Goal: Answer question/provide support

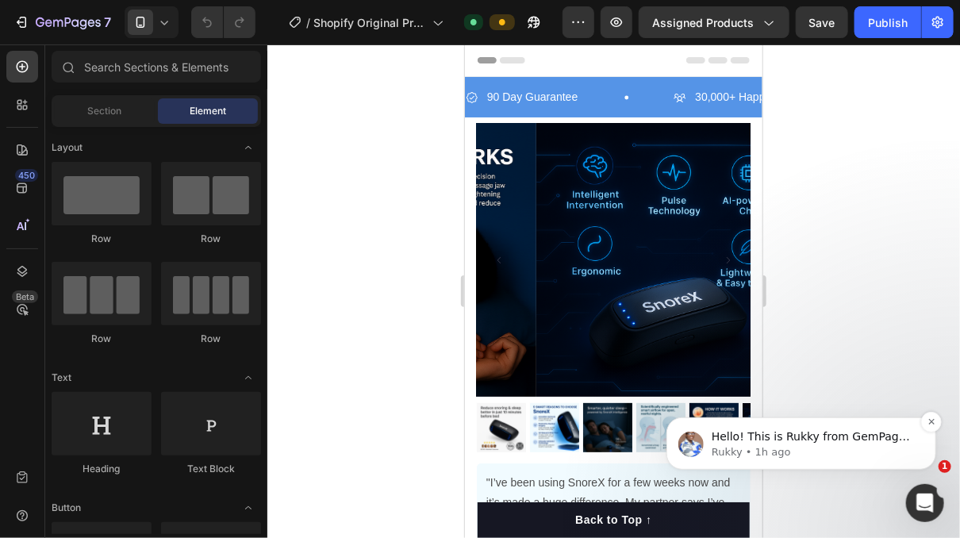
click at [803, 449] on p "Rukky • 1h ago" at bounding box center [813, 451] width 205 height 14
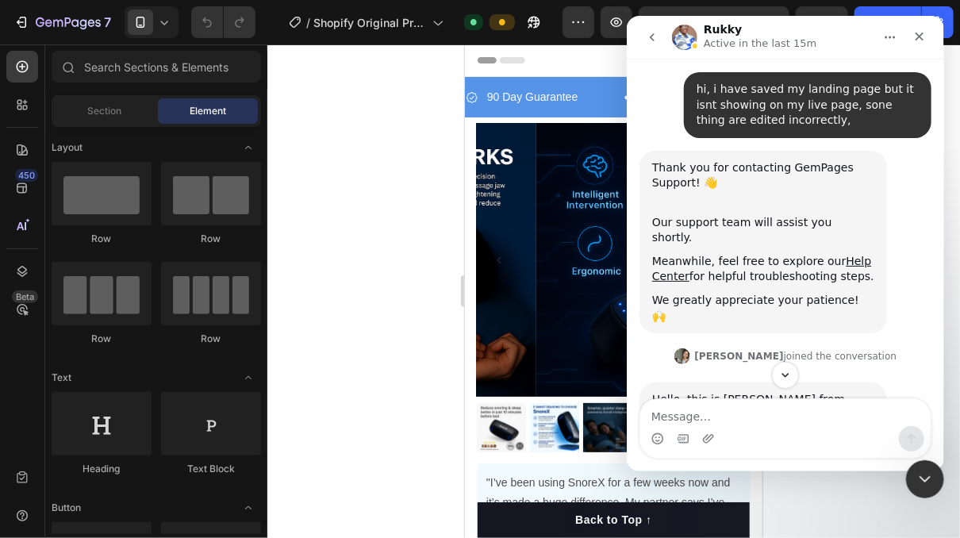
scroll to position [2, 0]
click at [794, 369] on button "Scroll to bottom" at bounding box center [783, 374] width 29 height 29
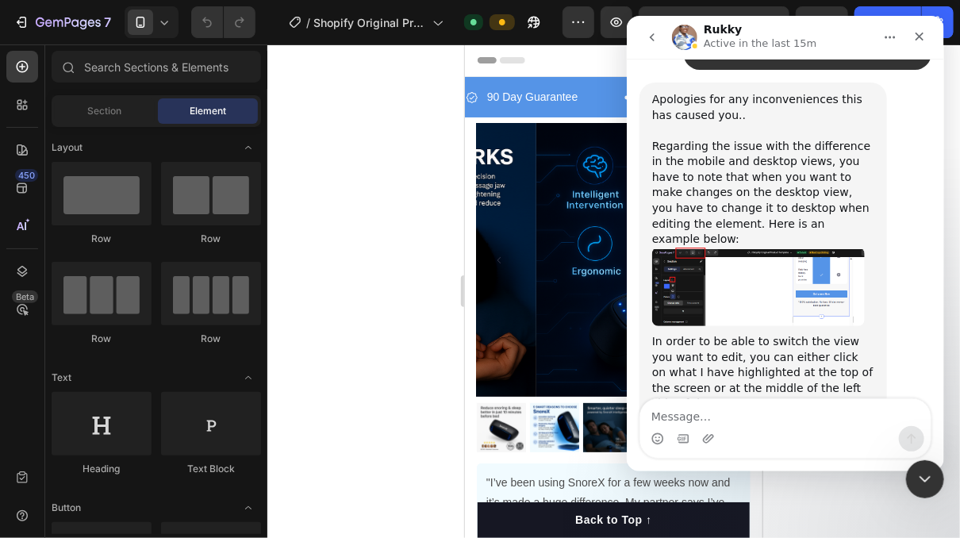
scroll to position [8993, 0]
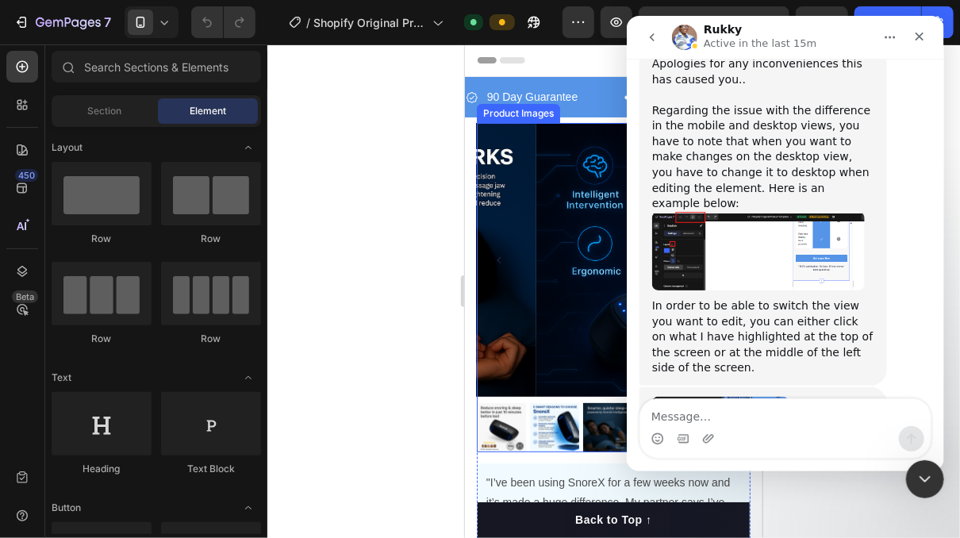
click at [405, 301] on div at bounding box center [613, 290] width 693 height 493
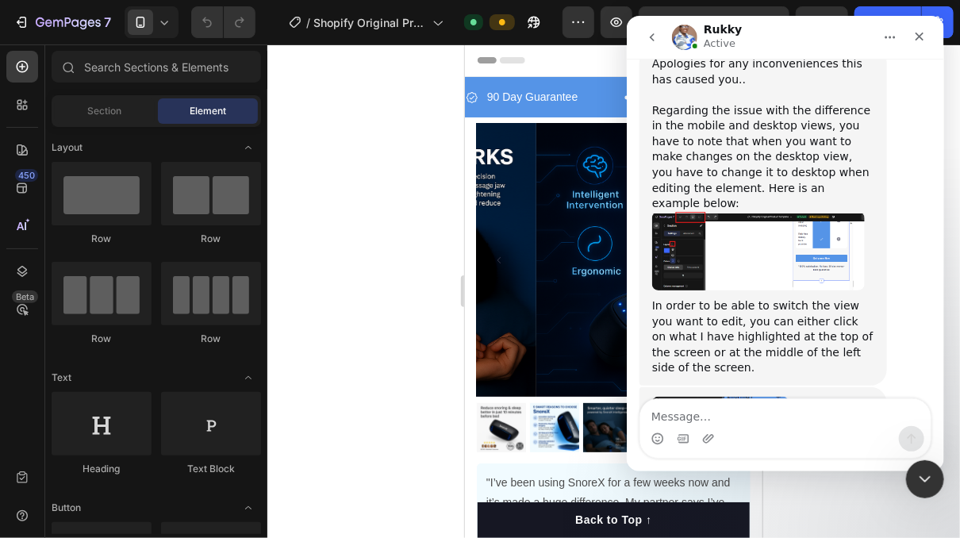
scroll to position [9214, 0]
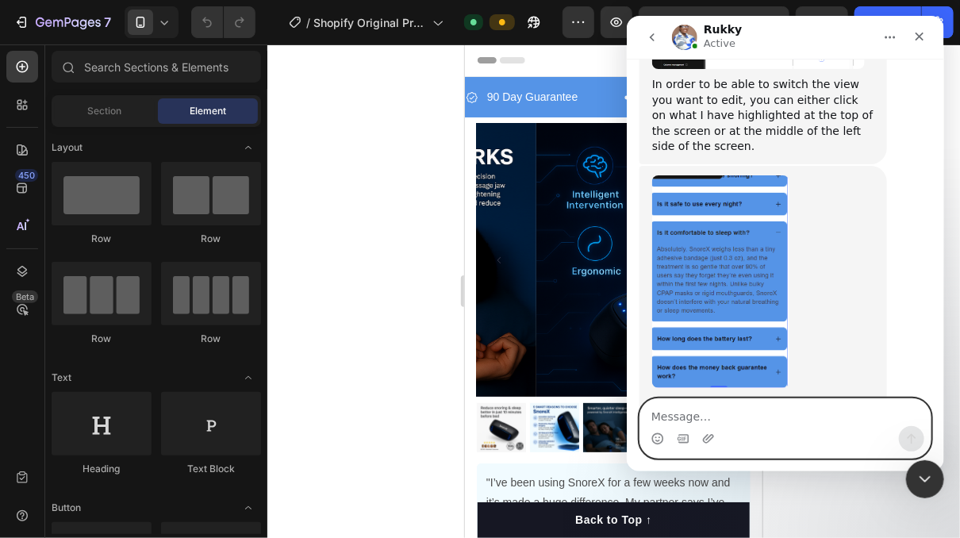
click at [809, 420] on textarea "Message…" at bounding box center [784, 412] width 290 height 27
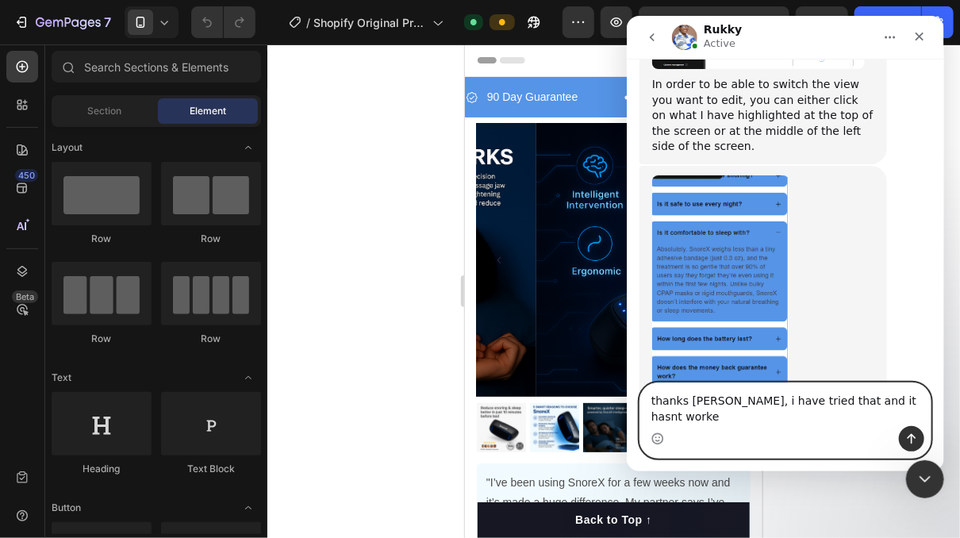
type textarea "thanks [PERSON_NAME], i have tried that and it hasnt worked"
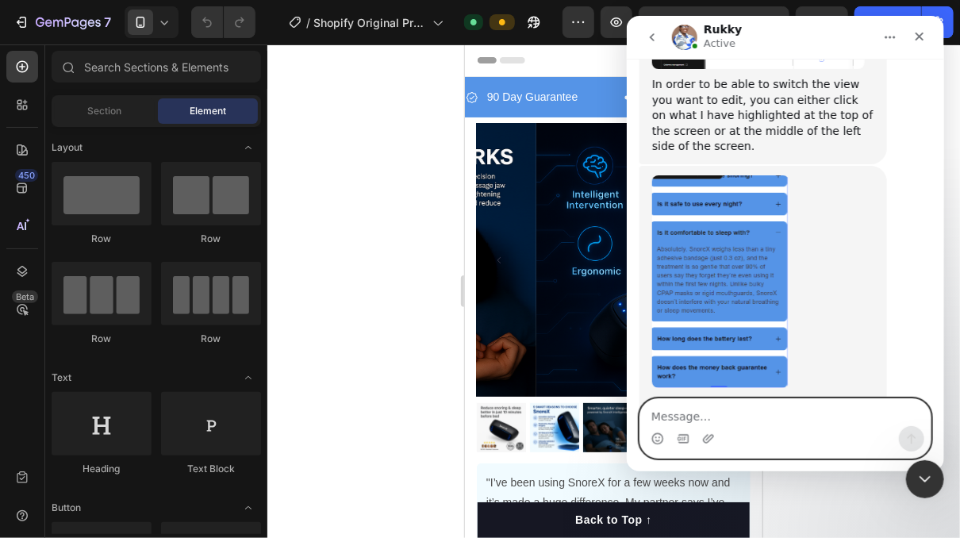
scroll to position [9278, 0]
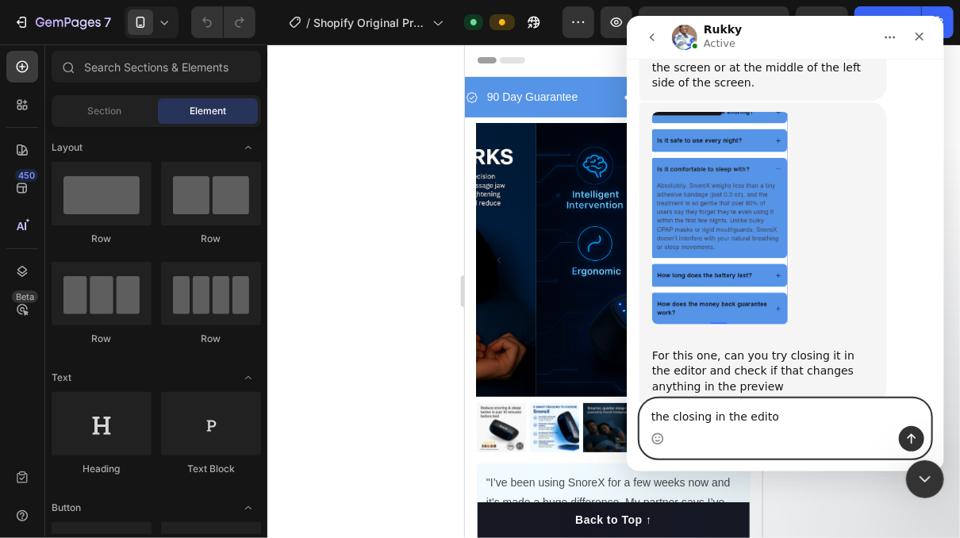
type textarea "the closing in the editor"
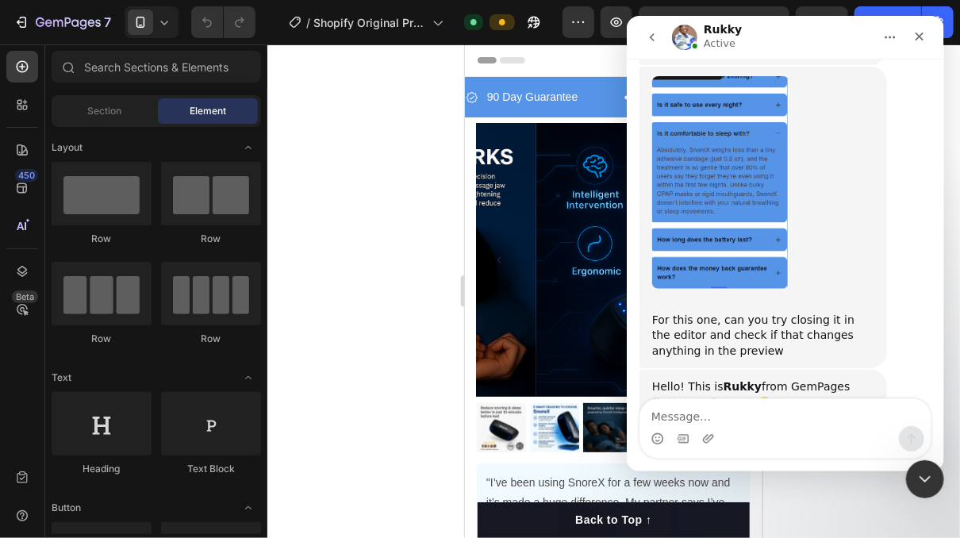
click at [451, 340] on div at bounding box center [613, 290] width 693 height 493
click at [911, 29] on div "Close" at bounding box center [918, 36] width 29 height 29
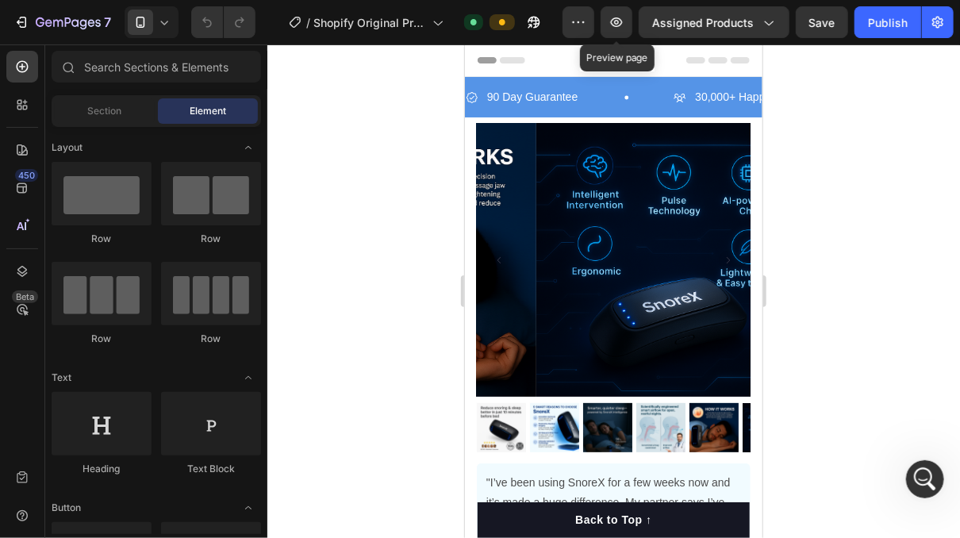
scroll to position [9313, 0]
click at [164, 26] on icon at bounding box center [164, 22] width 16 height 16
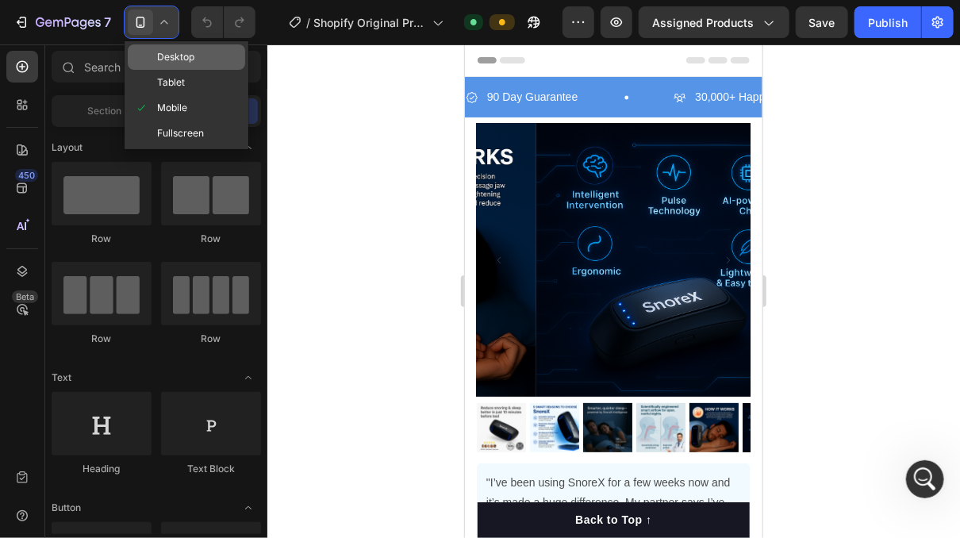
click at [200, 70] on div "Desktop" at bounding box center [186, 82] width 117 height 25
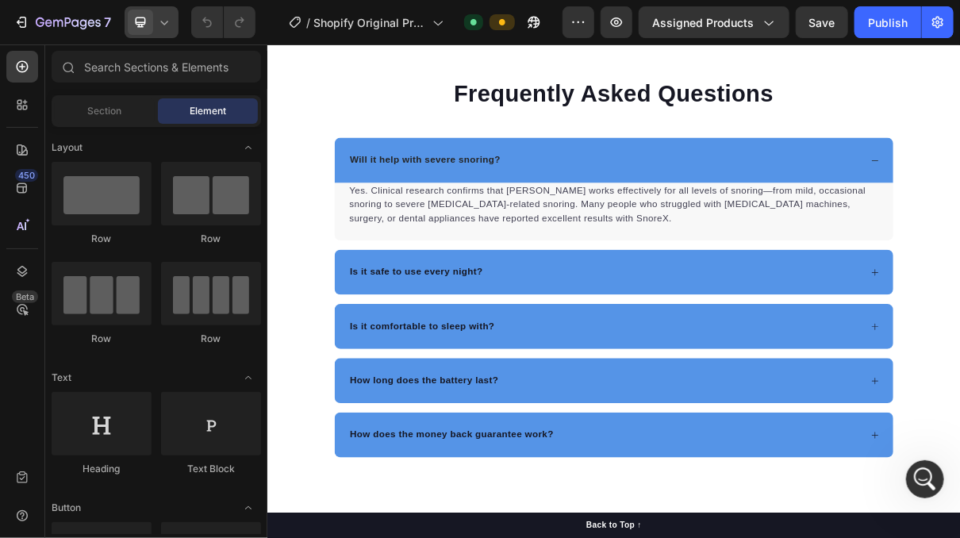
scroll to position [3582, 0]
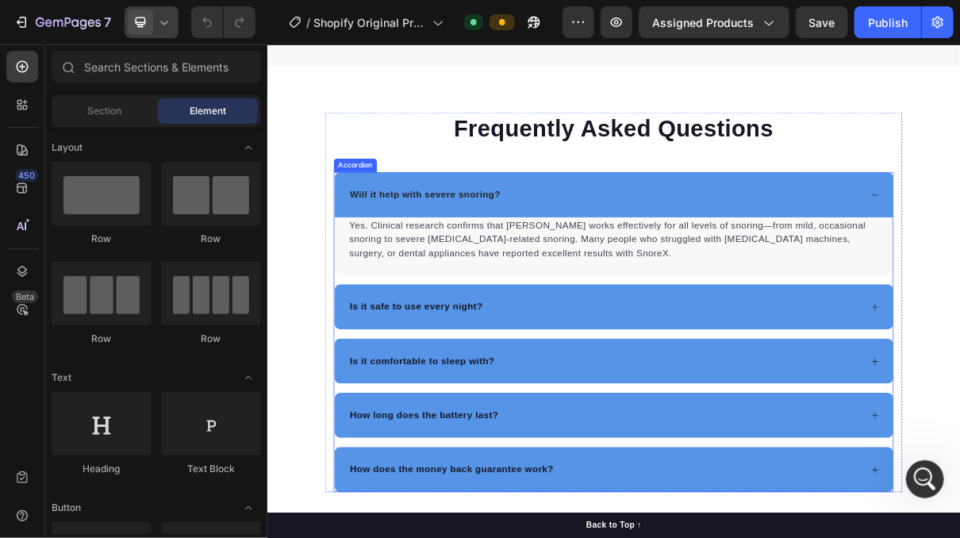
click at [959, 241] on div "Will it help with severe snoring?" at bounding box center [743, 250] width 768 height 62
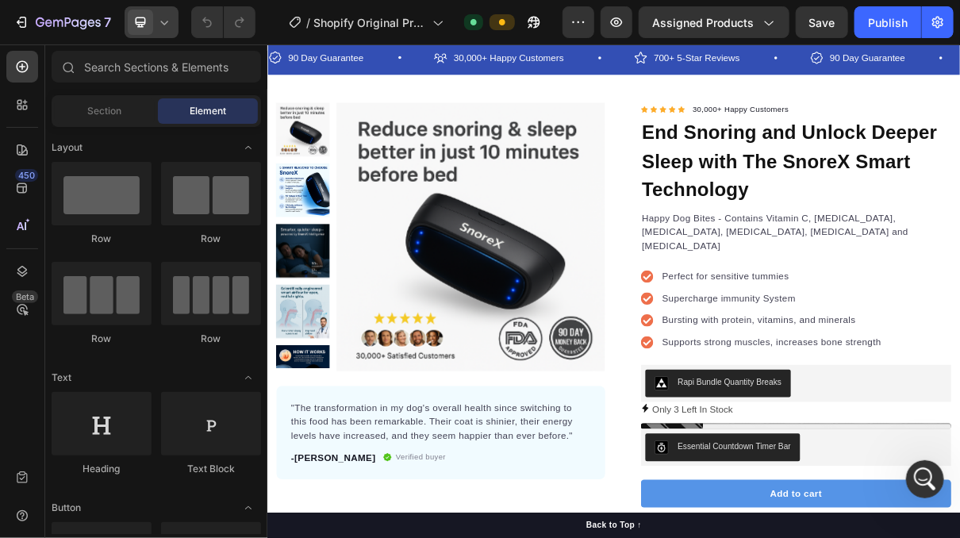
scroll to position [0, 0]
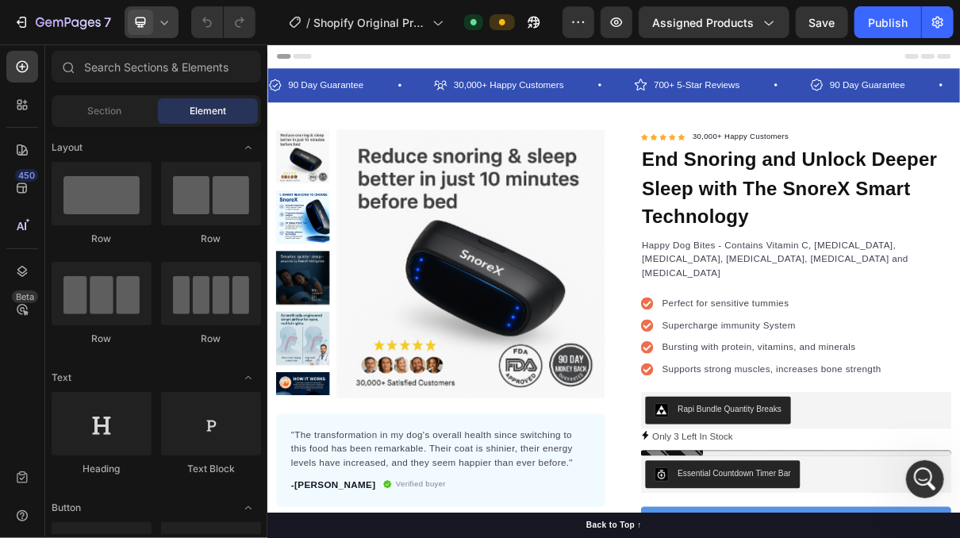
click at [158, 30] on div at bounding box center [152, 22] width 54 height 32
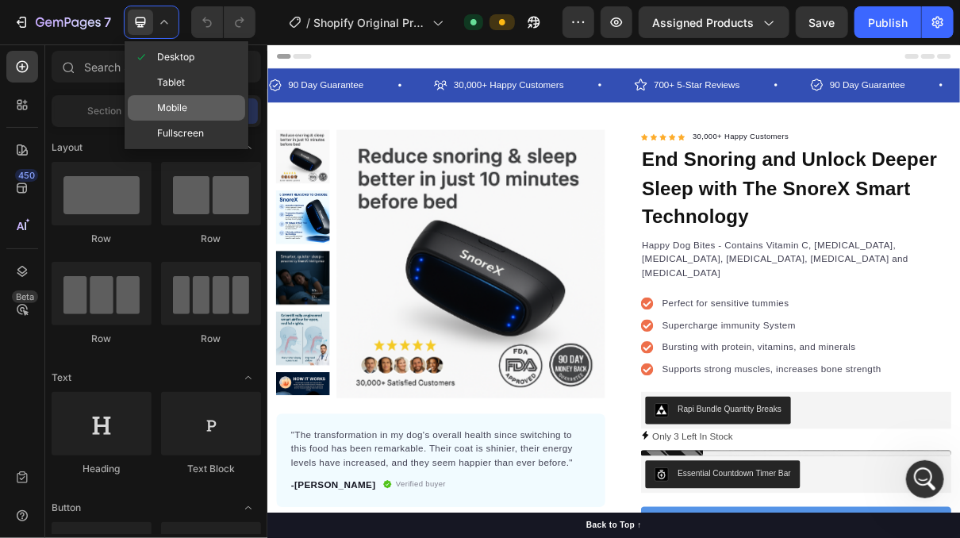
click at [187, 107] on span "Mobile" at bounding box center [172, 108] width 30 height 16
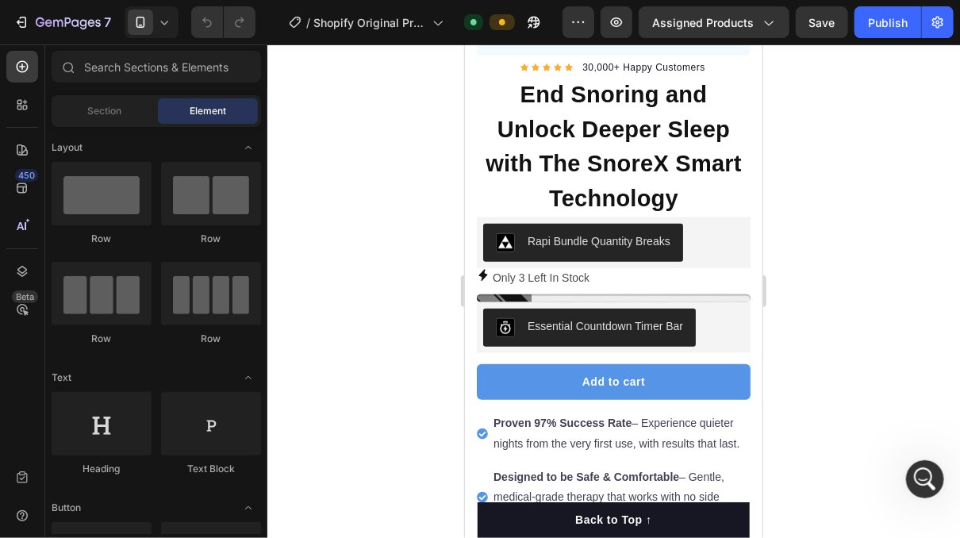
scroll to position [539, 0]
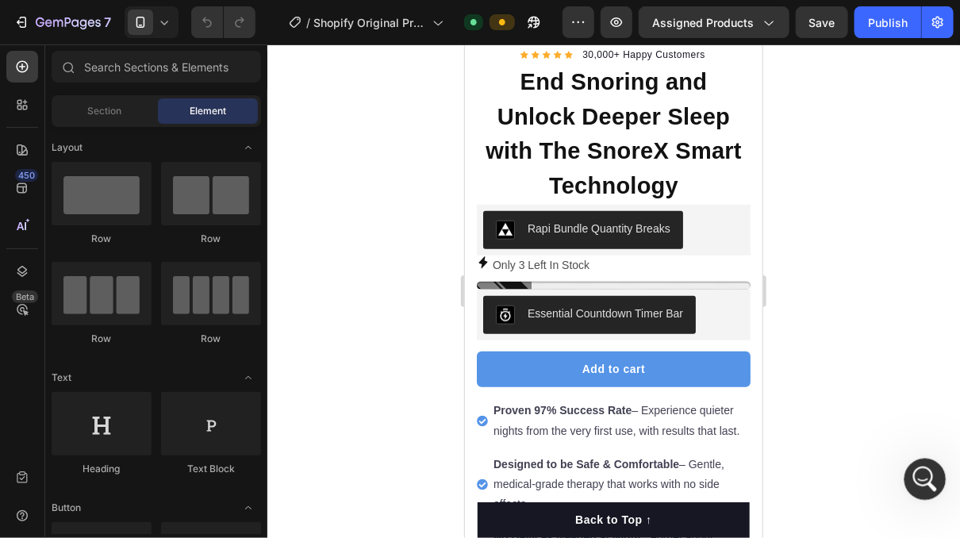
click at [915, 472] on icon "Open Intercom Messenger" at bounding box center [923, 477] width 26 height 26
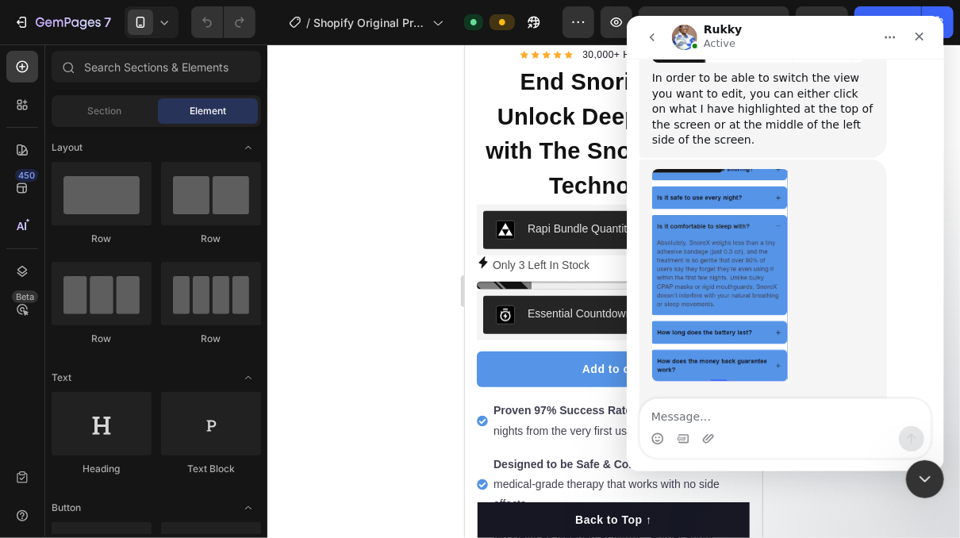
scroll to position [9314, 0]
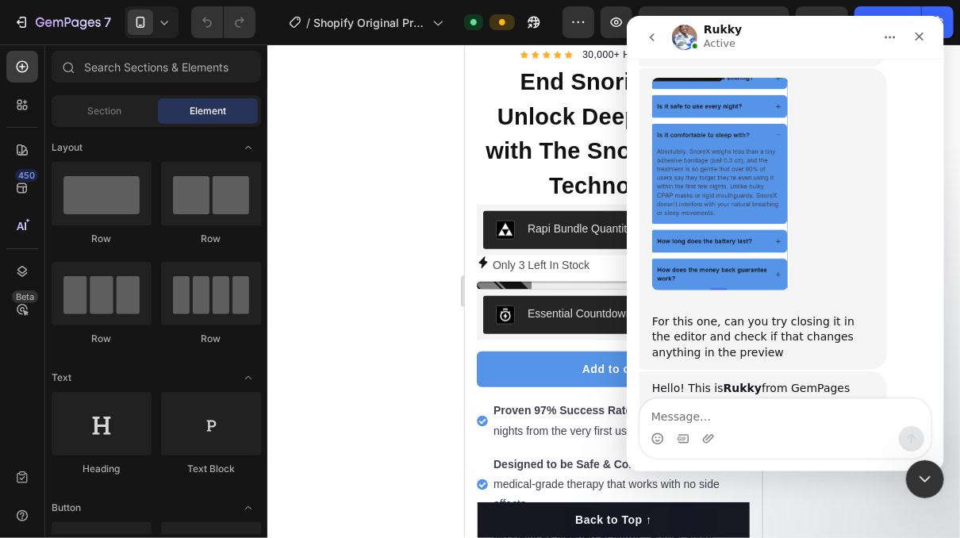
click at [712, 417] on textarea "Message…" at bounding box center [784, 412] width 290 height 27
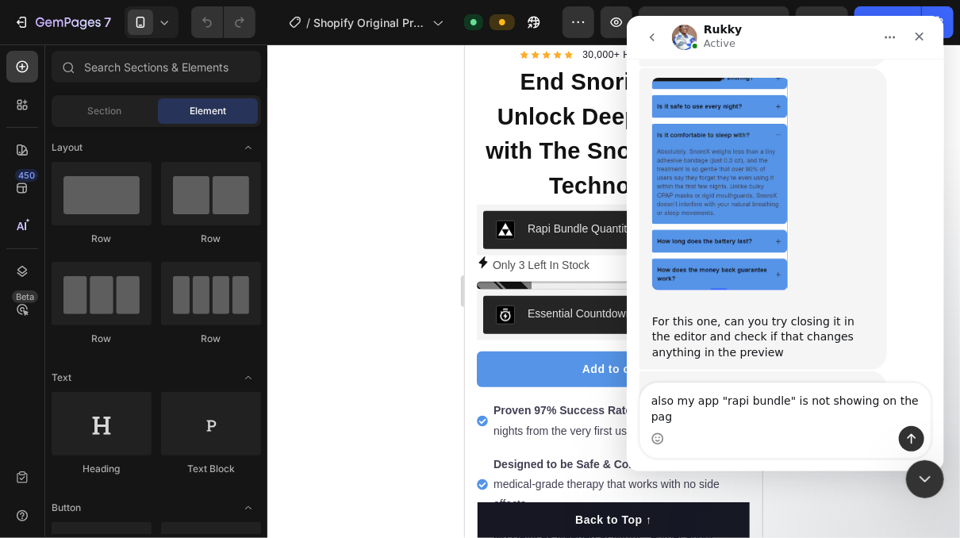
type textarea "also my app "rapi bundle" is not showing on the page"
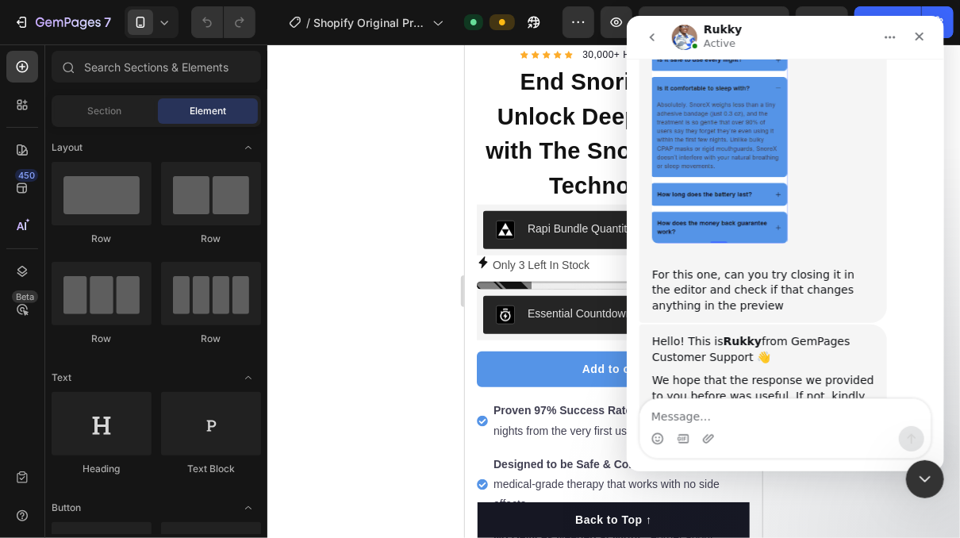
scroll to position [9365, 0]
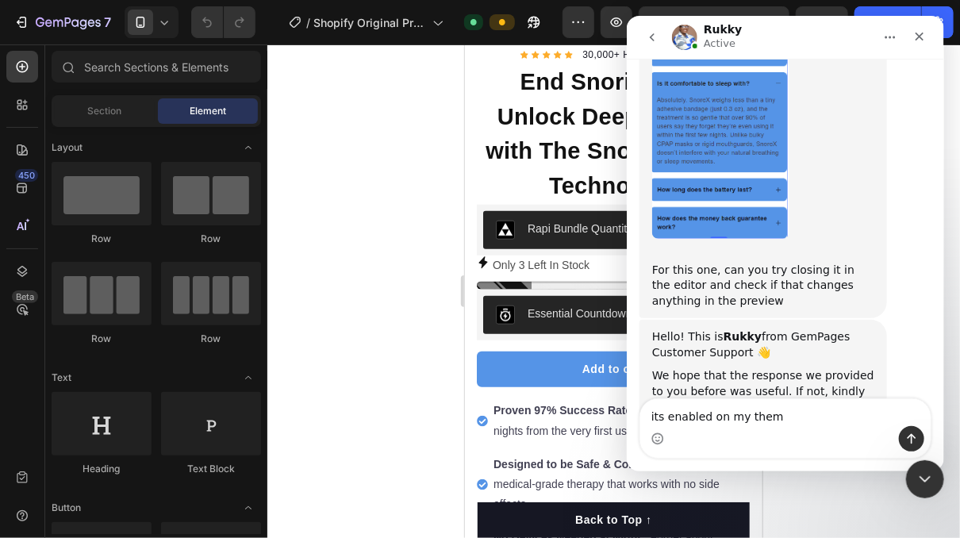
type textarea "its enabled on my theme"
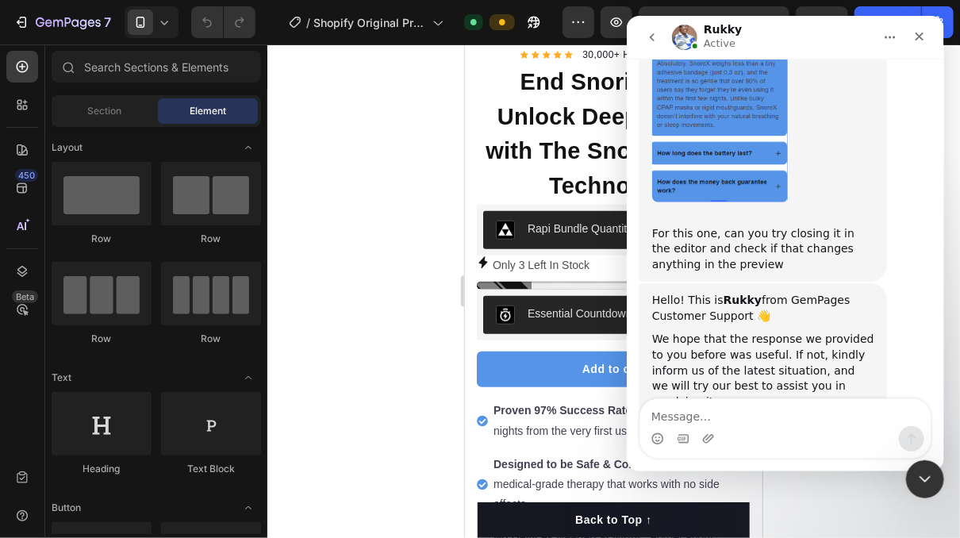
click at [358, 346] on div at bounding box center [613, 290] width 693 height 493
click at [912, 30] on icon "Close" at bounding box center [918, 36] width 13 height 13
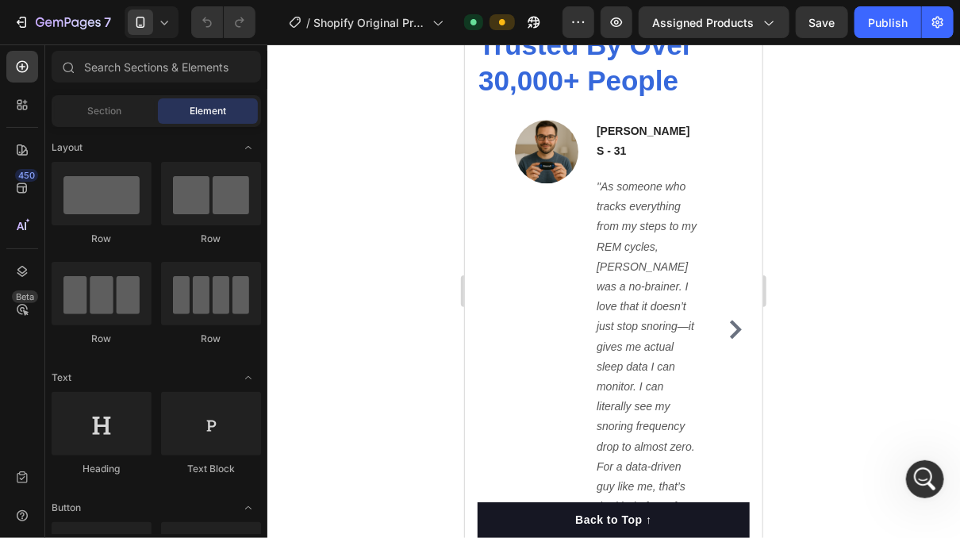
scroll to position [1349, 0]
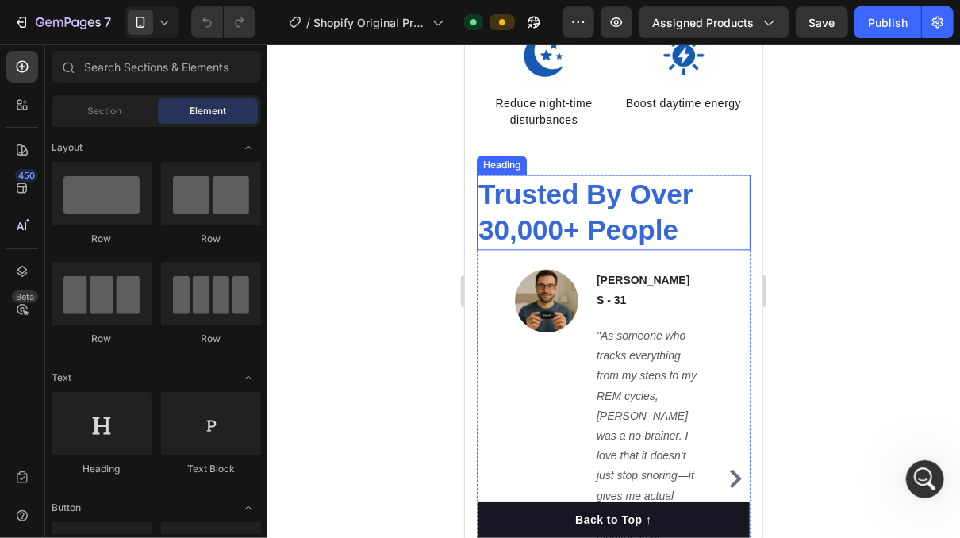
click at [528, 195] on span "Trusted By Over 30,000+ People" at bounding box center [585, 211] width 214 height 67
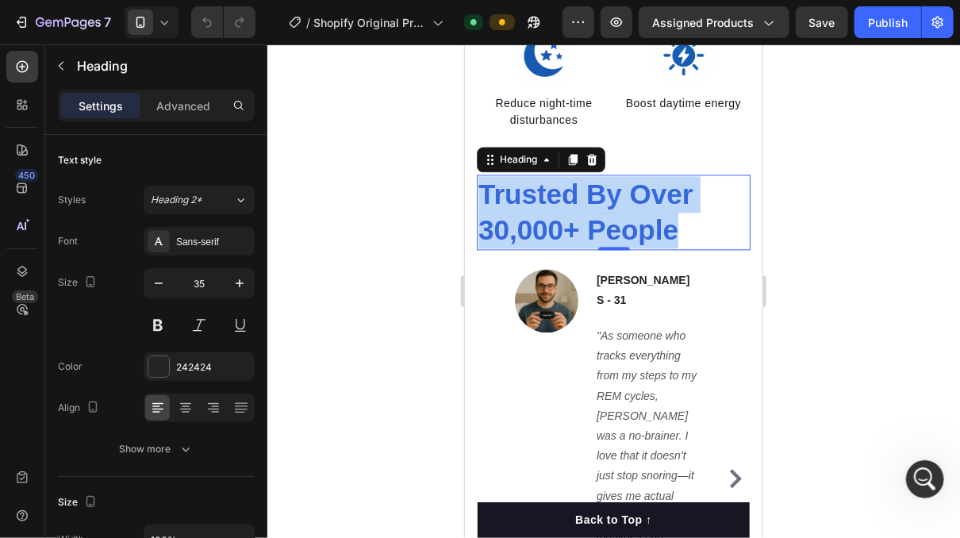
click at [528, 195] on span "Trusted By Over 30,000+ People" at bounding box center [585, 211] width 214 height 67
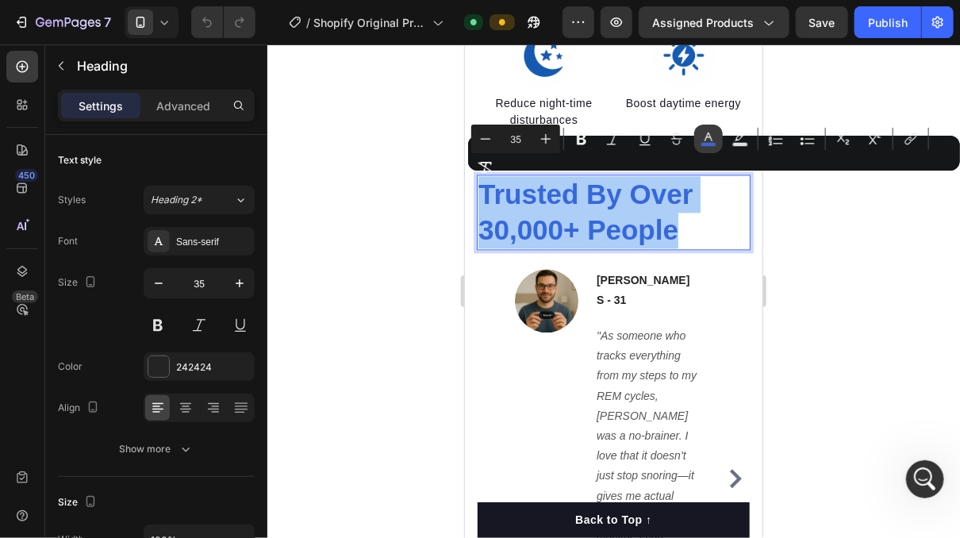
click at [715, 143] on rect "Editor contextual toolbar" at bounding box center [708, 145] width 15 height 4
type input "3668DB"
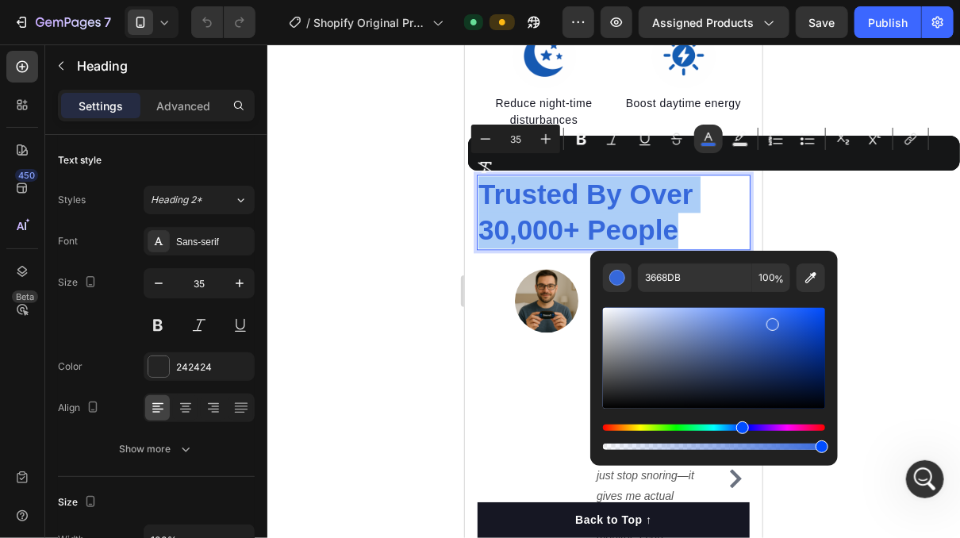
click at [400, 191] on div at bounding box center [613, 290] width 693 height 493
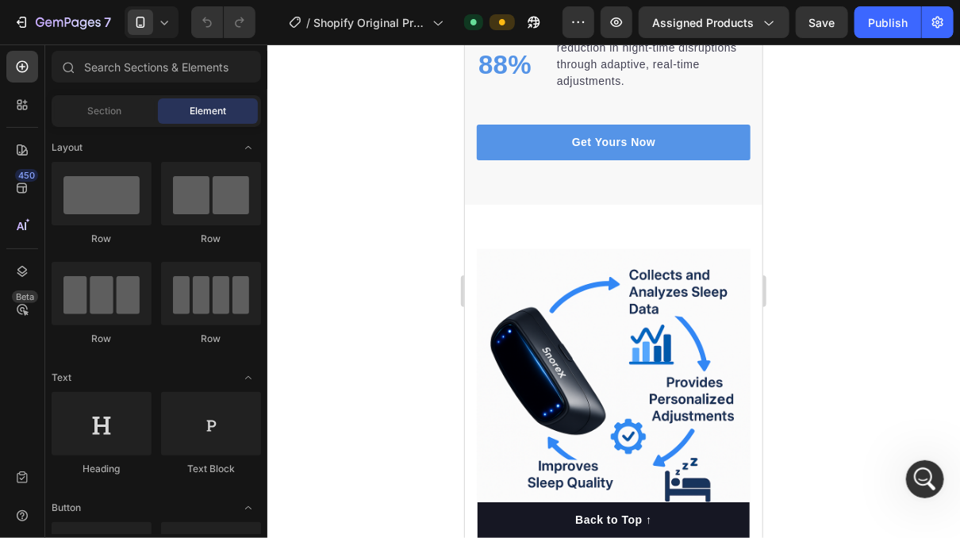
scroll to position [2777, 0]
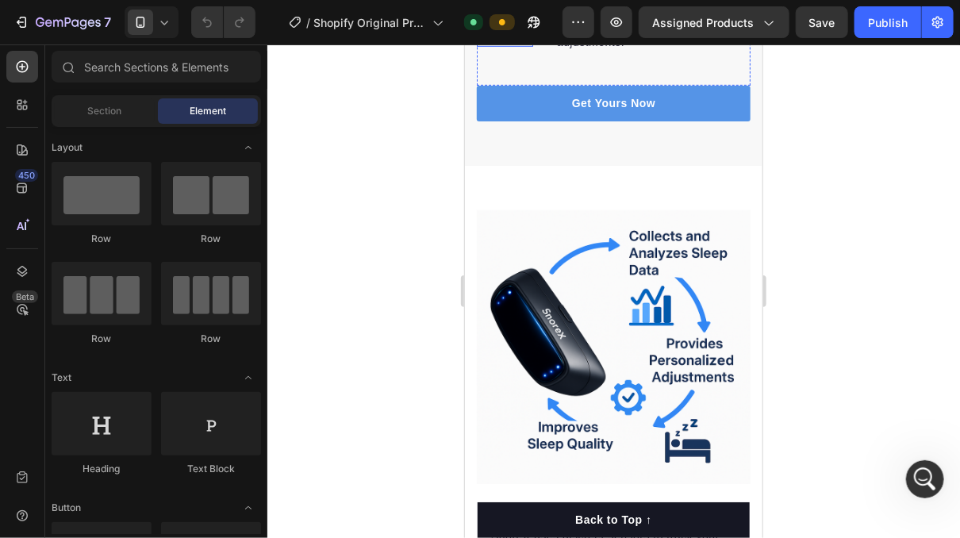
click at [491, 45] on p "88%" at bounding box center [504, 26] width 53 height 40
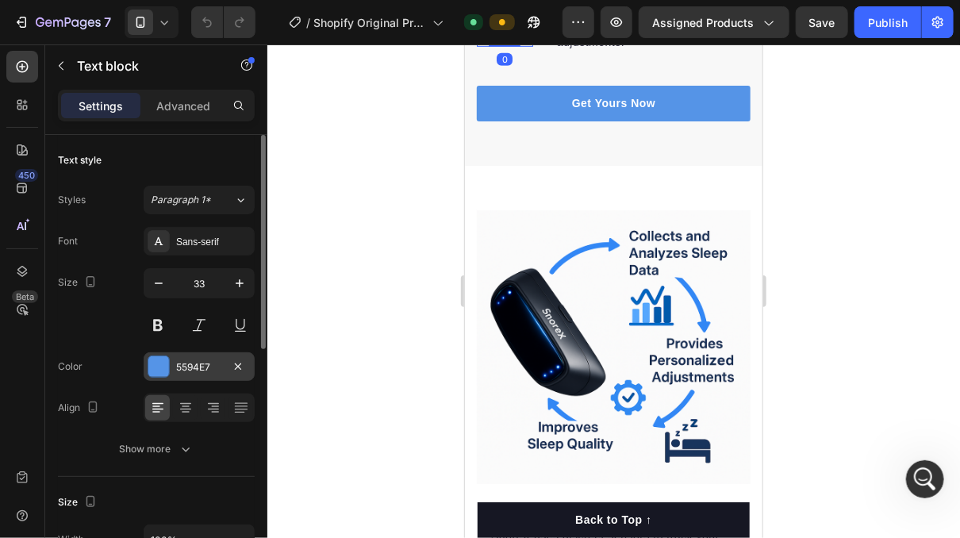
click at [203, 360] on div "5594E7" at bounding box center [199, 367] width 46 height 14
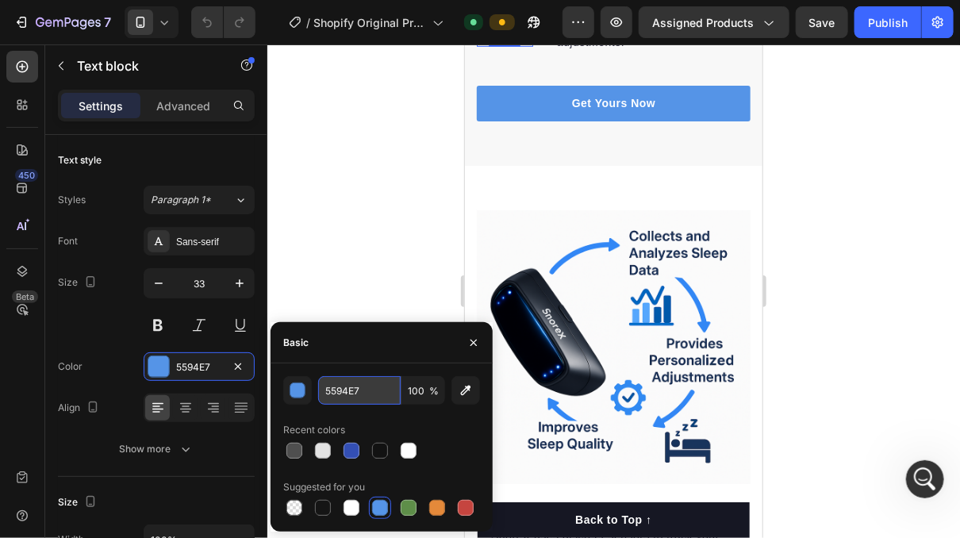
click at [355, 387] on input "5594E7" at bounding box center [359, 390] width 82 height 29
click at [350, 311] on div at bounding box center [613, 290] width 693 height 493
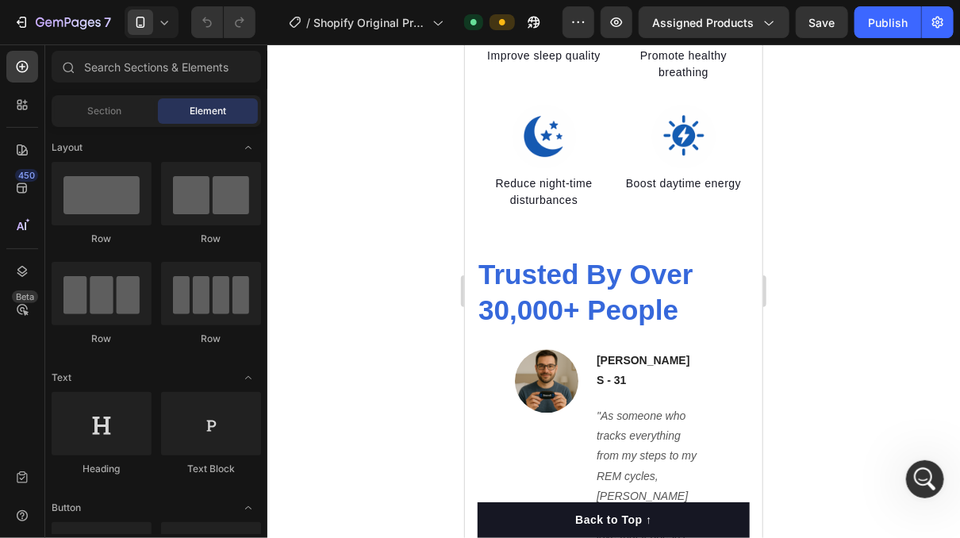
scroll to position [1222, 0]
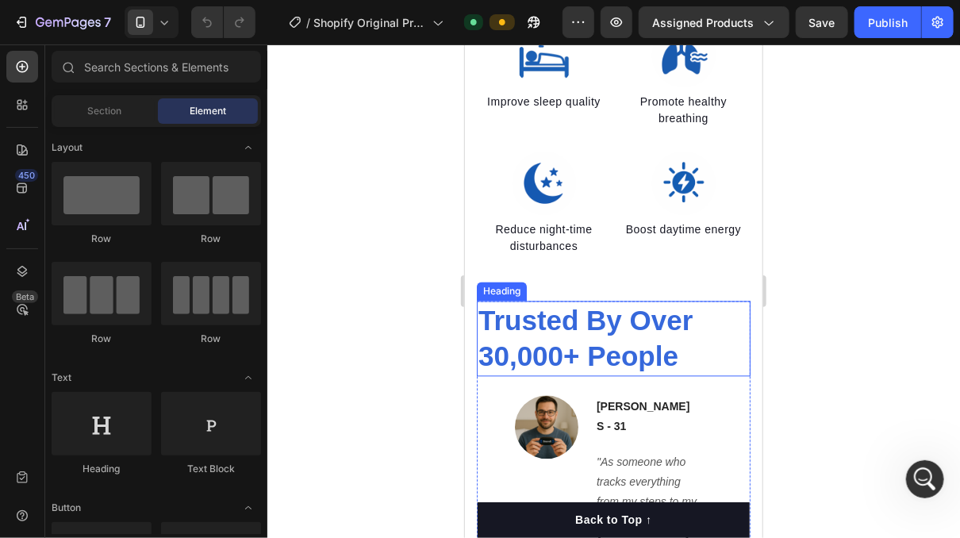
click at [566, 330] on span "Trusted By Over 30,000+ People" at bounding box center [585, 338] width 214 height 67
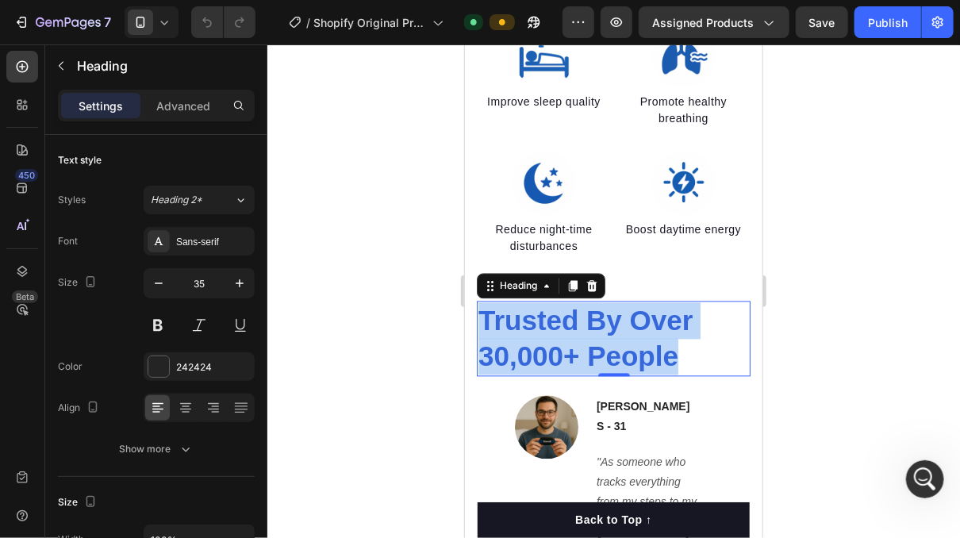
click at [566, 330] on span "Trusted By Over 30,000+ People" at bounding box center [585, 338] width 214 height 67
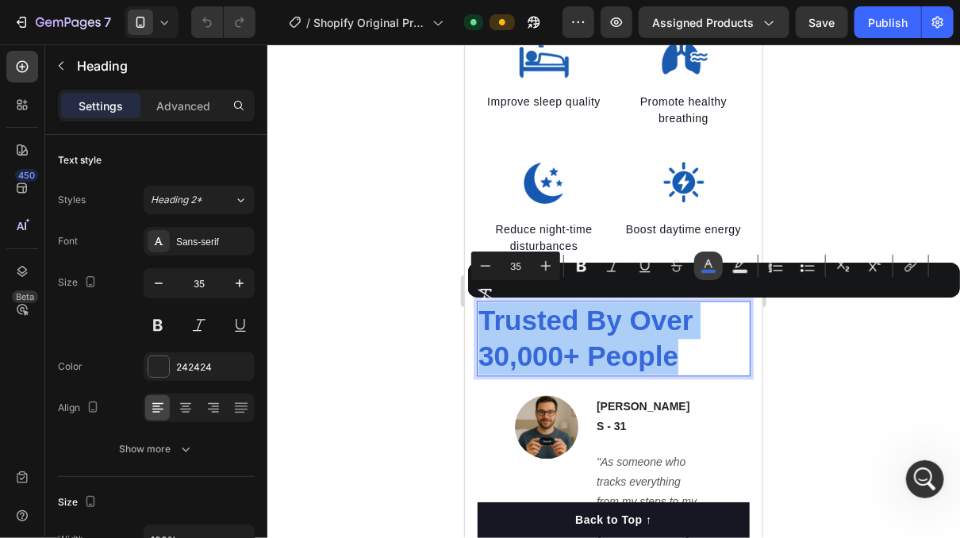
click at [705, 267] on icon "Editor contextual toolbar" at bounding box center [708, 263] width 8 height 9
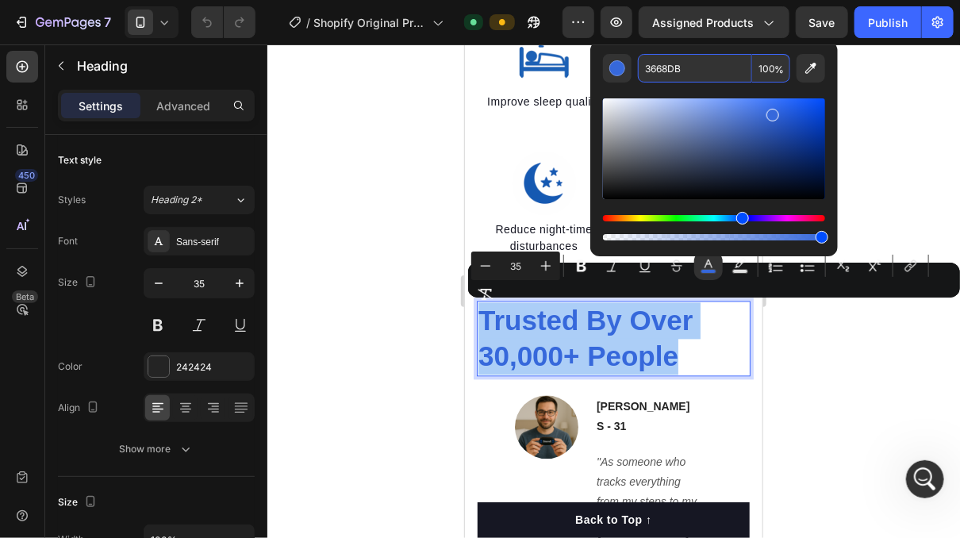
click at [678, 75] on input "3668DB" at bounding box center [695, 68] width 114 height 29
paste input "5594E7"
type input "5594E7"
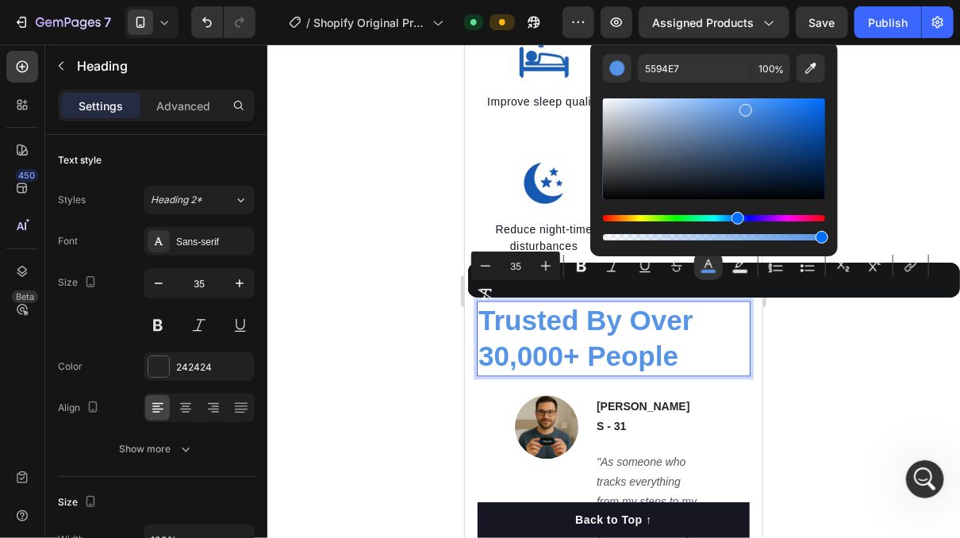
click at [387, 175] on div at bounding box center [613, 290] width 693 height 493
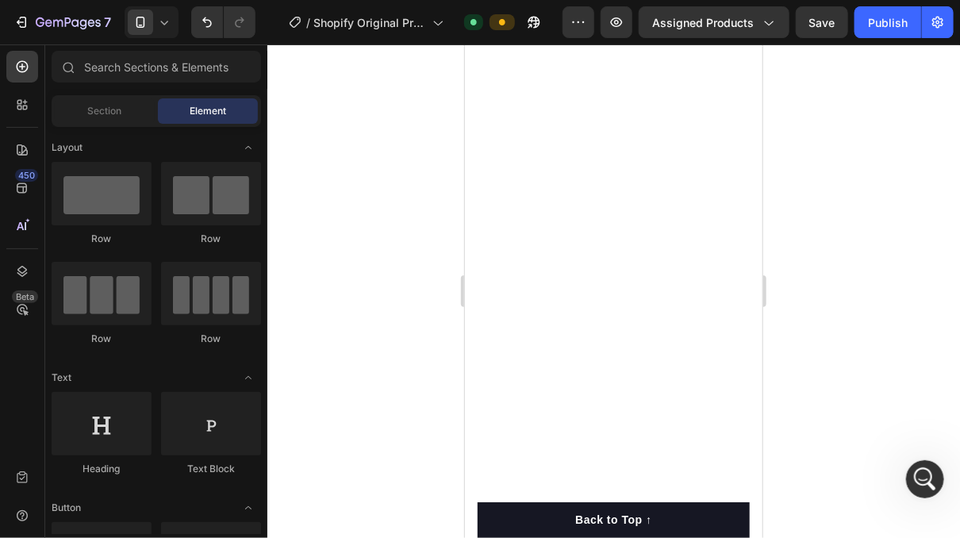
scroll to position [0, 0]
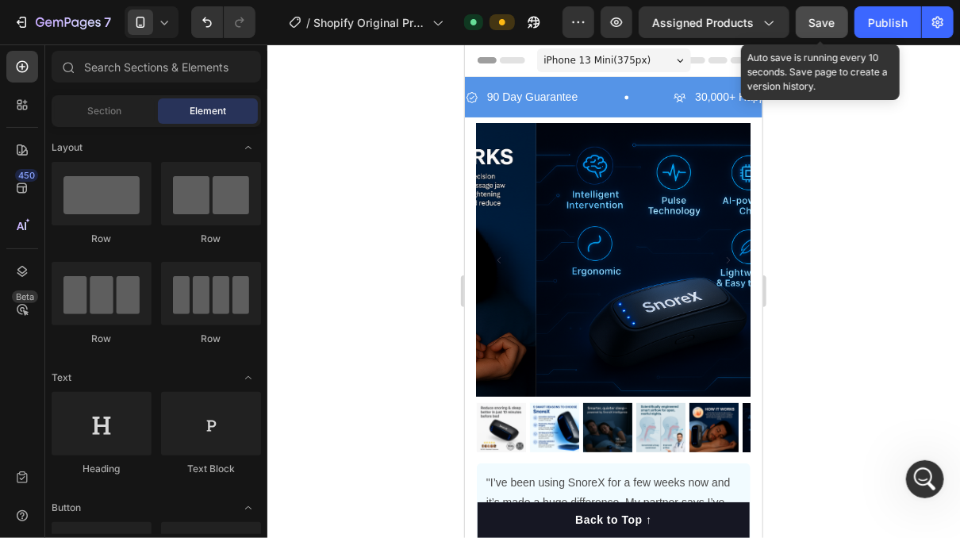
click at [828, 19] on span "Save" at bounding box center [822, 22] width 26 height 13
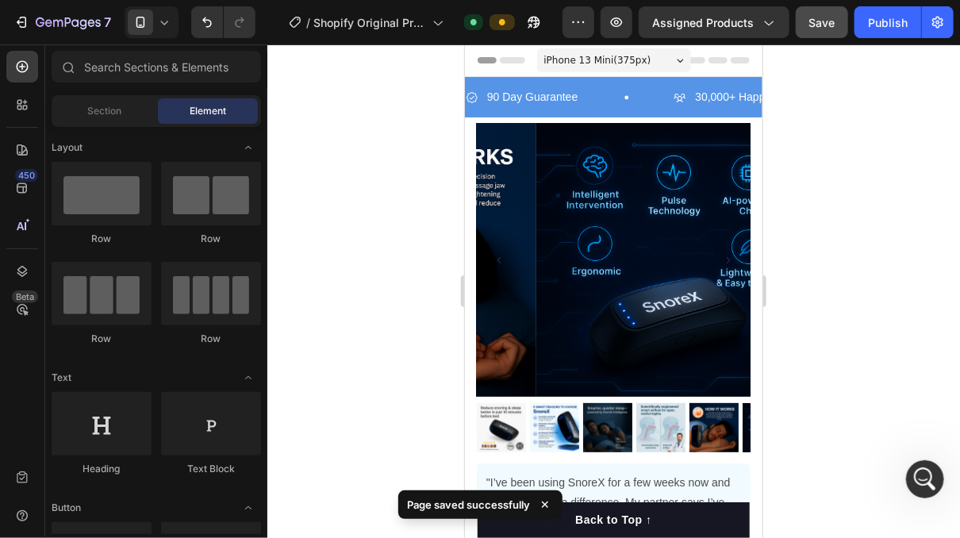
click at [796, 16] on div "Preview Assigned Products Save Publish" at bounding box center [757, 22] width 391 height 32
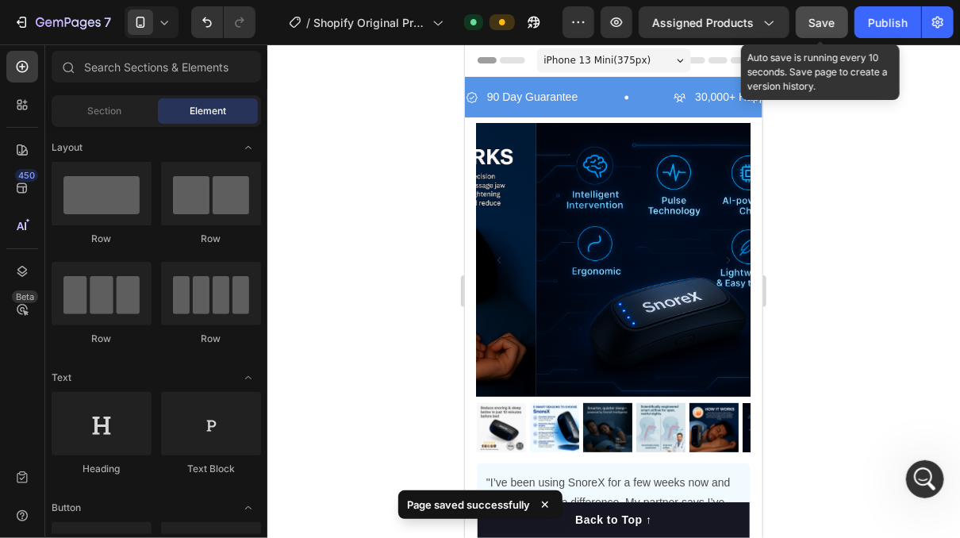
click at [830, 19] on span "Save" at bounding box center [822, 22] width 26 height 13
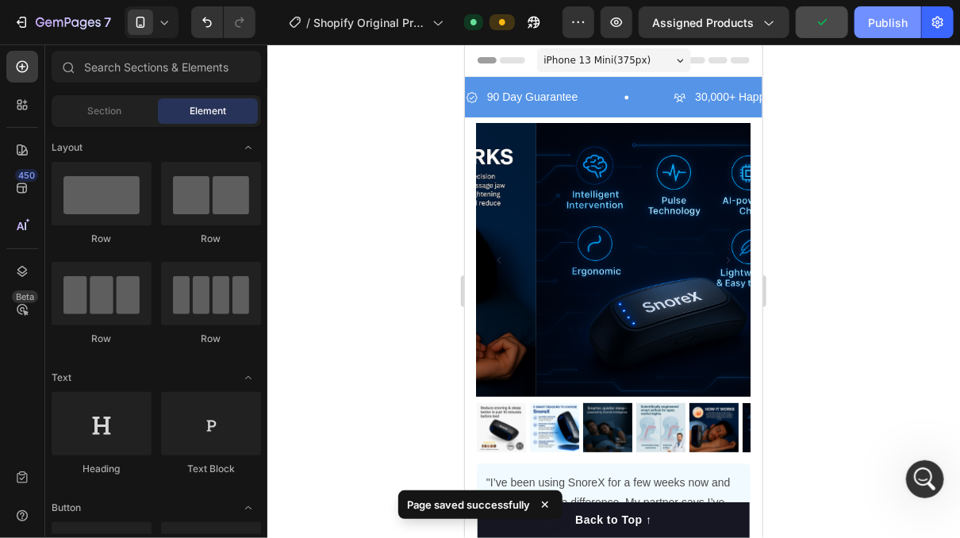
click at [874, 17] on div "Publish" at bounding box center [888, 22] width 40 height 17
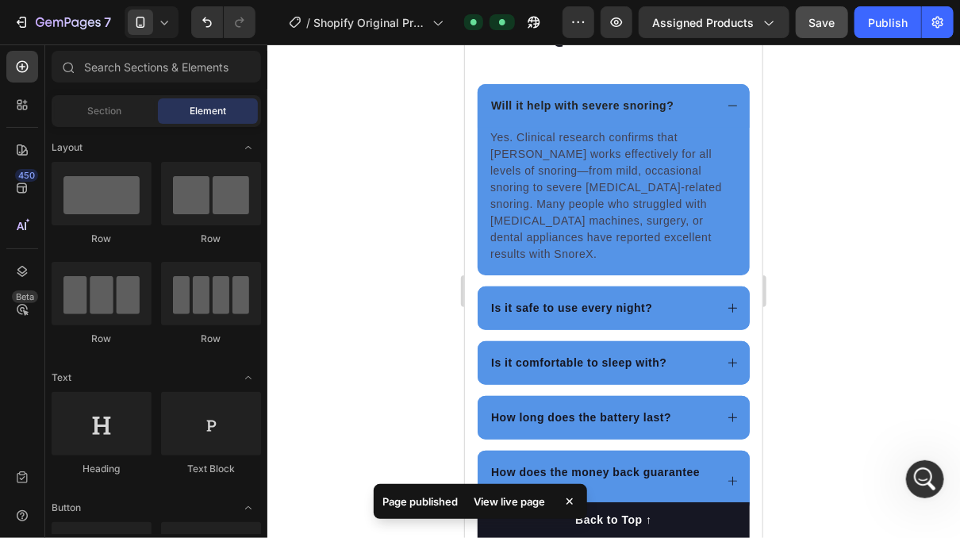
scroll to position [5170, 0]
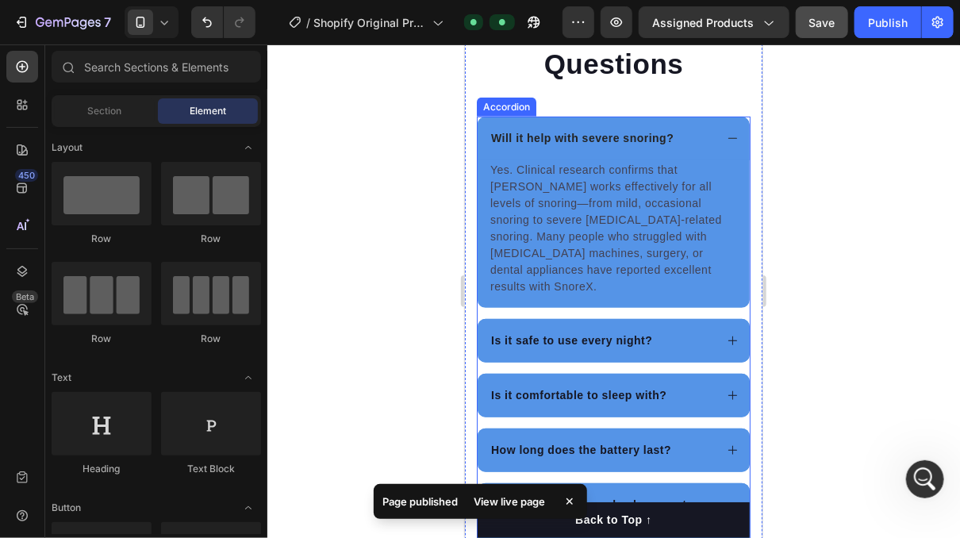
click at [726, 132] on icon at bounding box center [732, 138] width 12 height 12
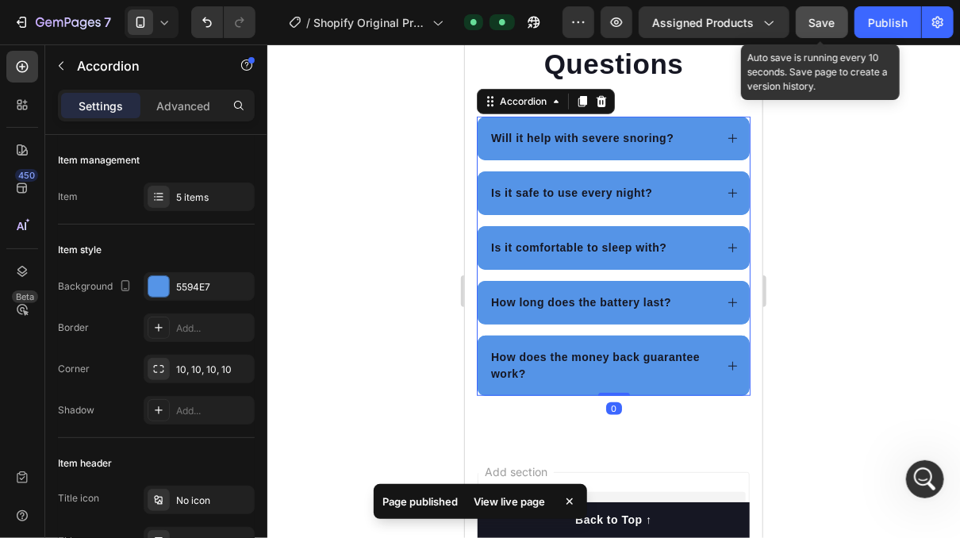
click at [823, 25] on span "Save" at bounding box center [822, 22] width 26 height 13
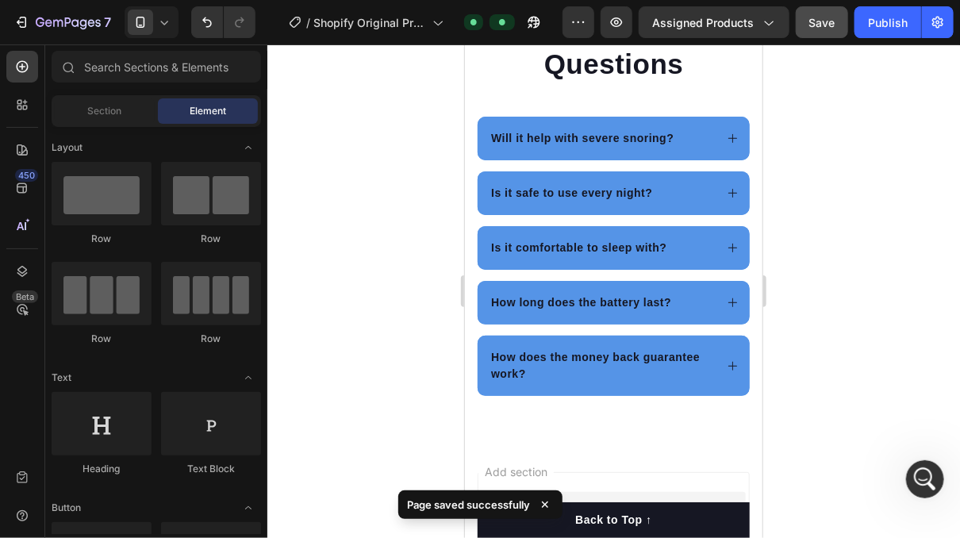
scroll to position [5168, 0]
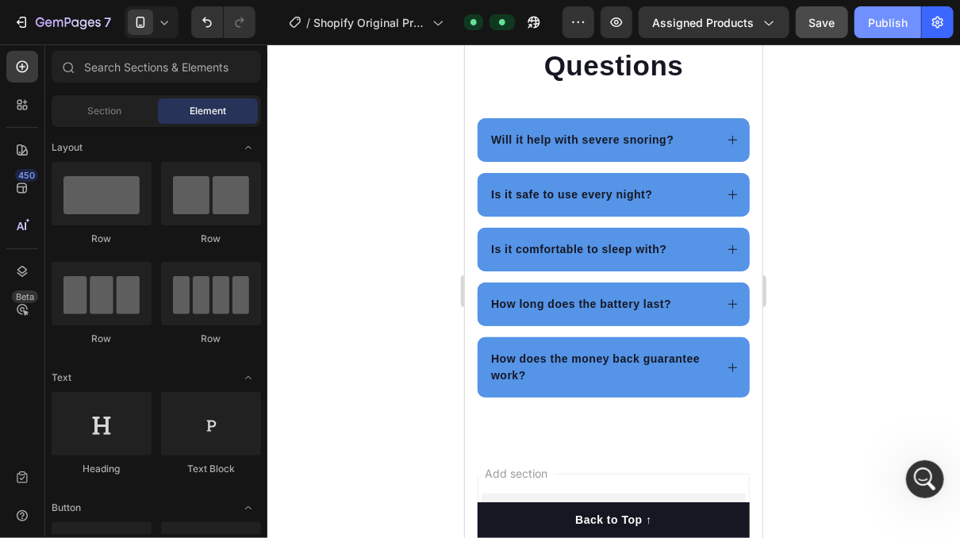
click at [893, 34] on button "Publish" at bounding box center [887, 22] width 67 height 32
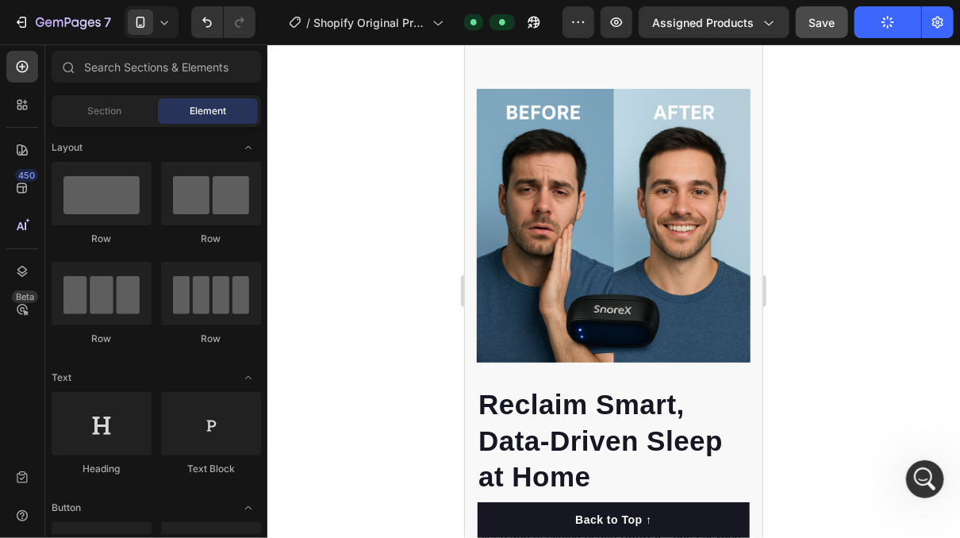
scroll to position [2196, 0]
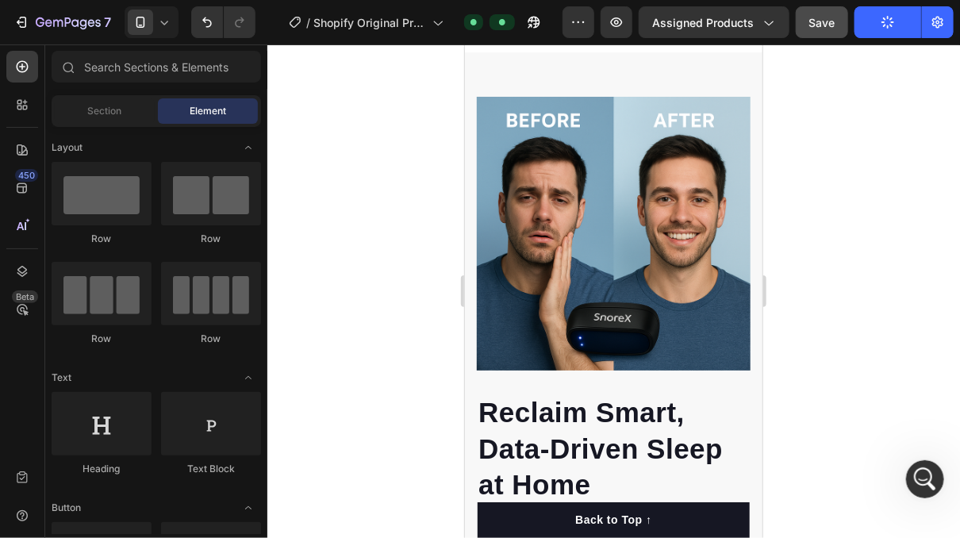
click at [907, 297] on div at bounding box center [613, 290] width 693 height 493
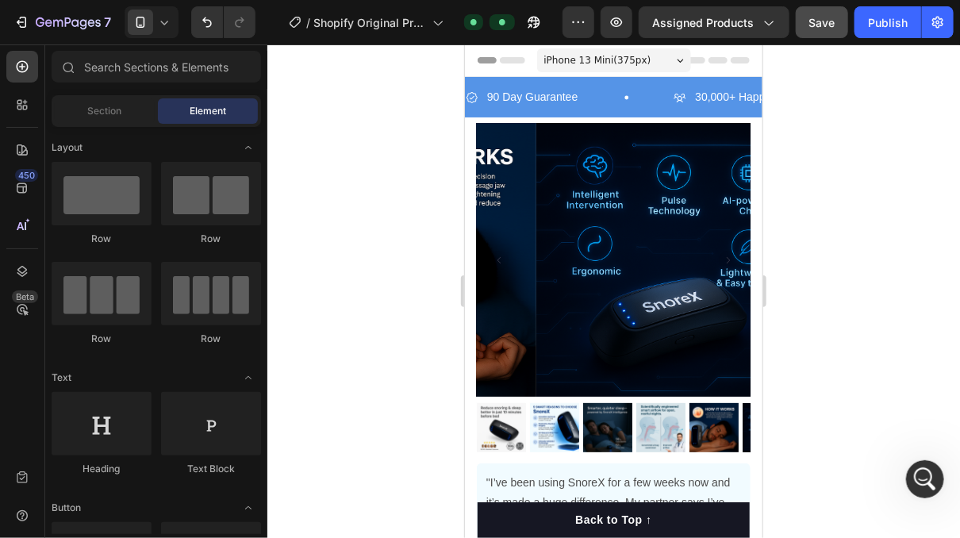
scroll to position [0, 0]
click at [837, 131] on div at bounding box center [613, 290] width 693 height 493
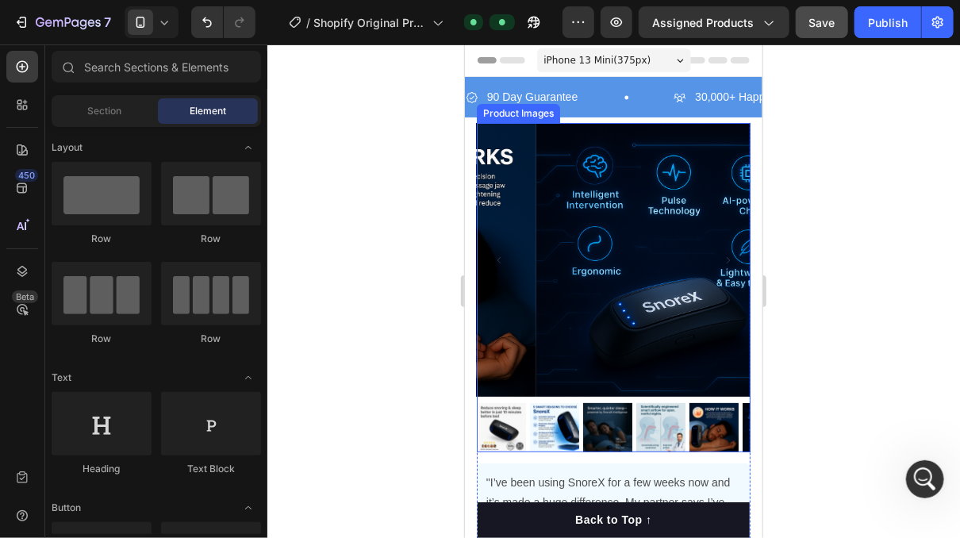
click at [654, 412] on img at bounding box center [659, 426] width 49 height 49
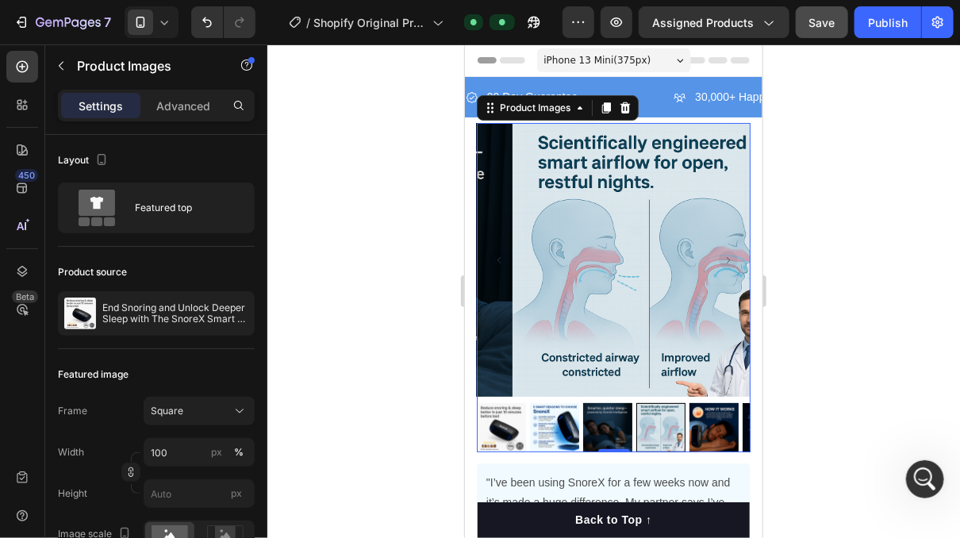
click at [512, 409] on img at bounding box center [500, 426] width 49 height 49
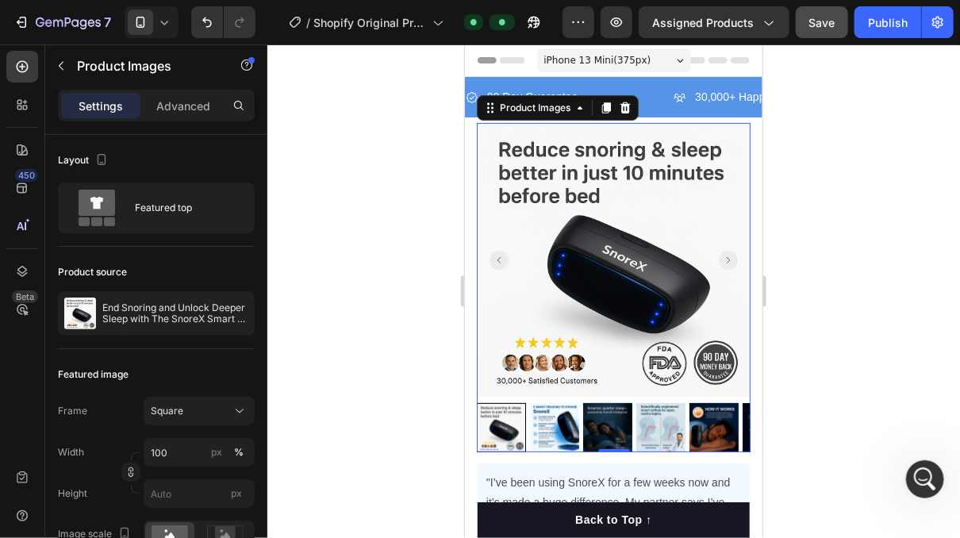
click at [371, 324] on div at bounding box center [613, 290] width 693 height 493
